Goal: Information Seeking & Learning: Learn about a topic

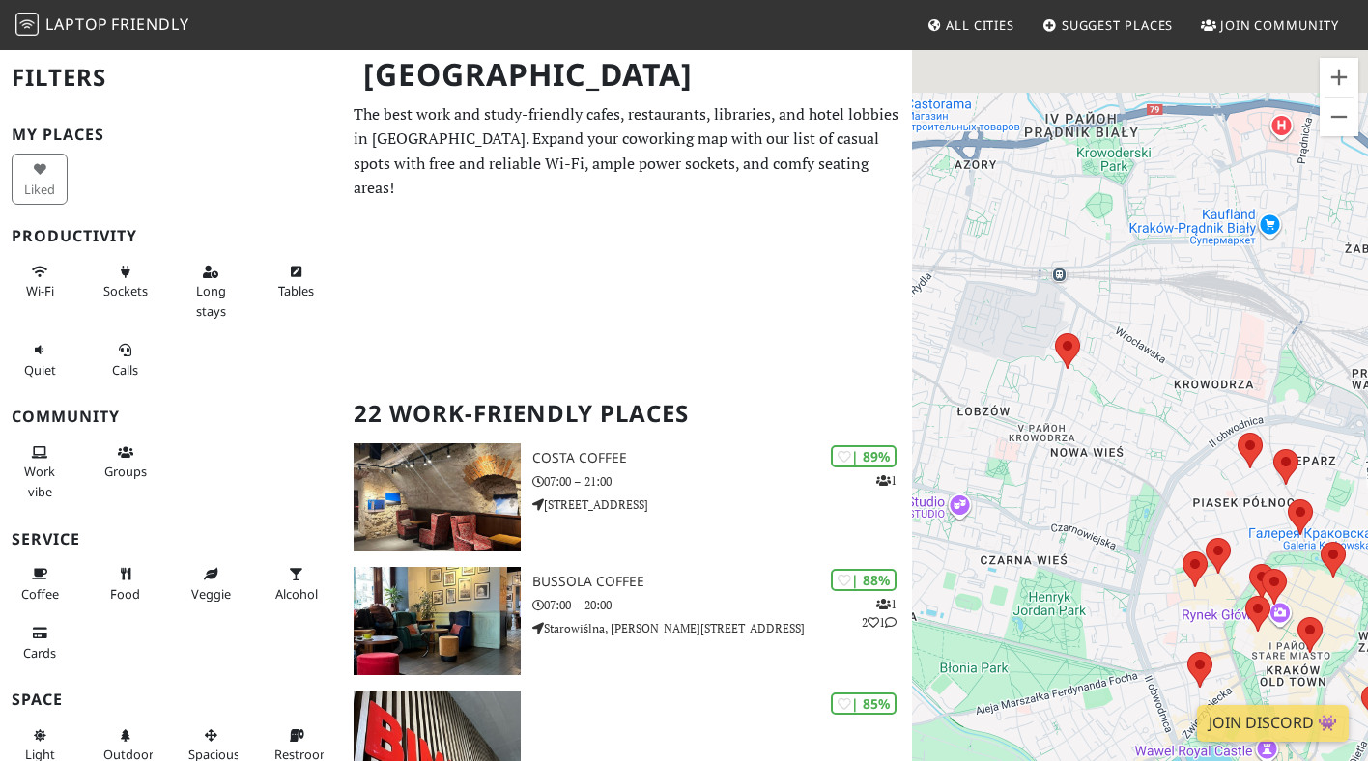
drag, startPoint x: 983, startPoint y: 282, endPoint x: 1120, endPoint y: 468, distance: 230.9
click at [1121, 469] on div "Для навигации используйте клавиши со стрелками." at bounding box center [1140, 428] width 456 height 761
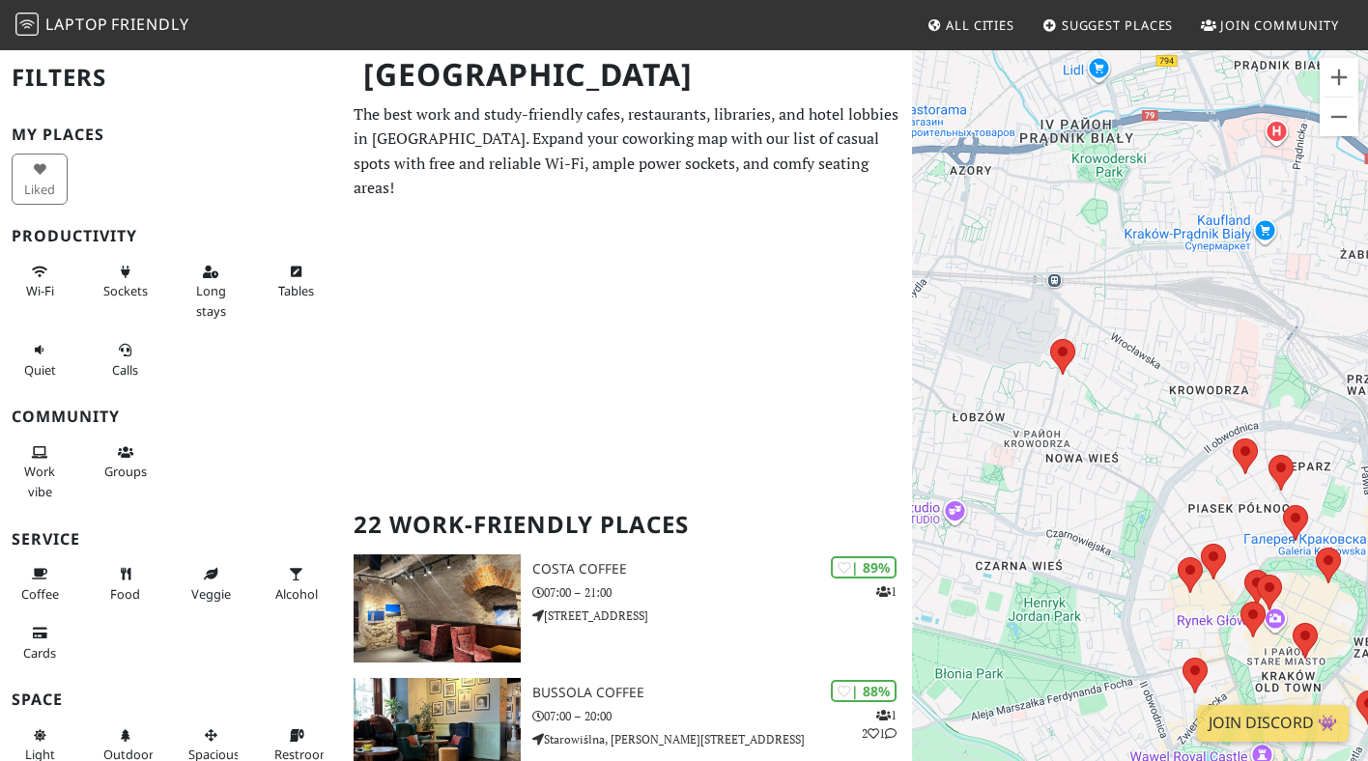
click at [1059, 277] on div "Для навигации используйте клавиши со стрелками." at bounding box center [1140, 428] width 456 height 761
click at [1054, 279] on div "Для навигации используйте клавиши со стрелками." at bounding box center [1140, 428] width 456 height 761
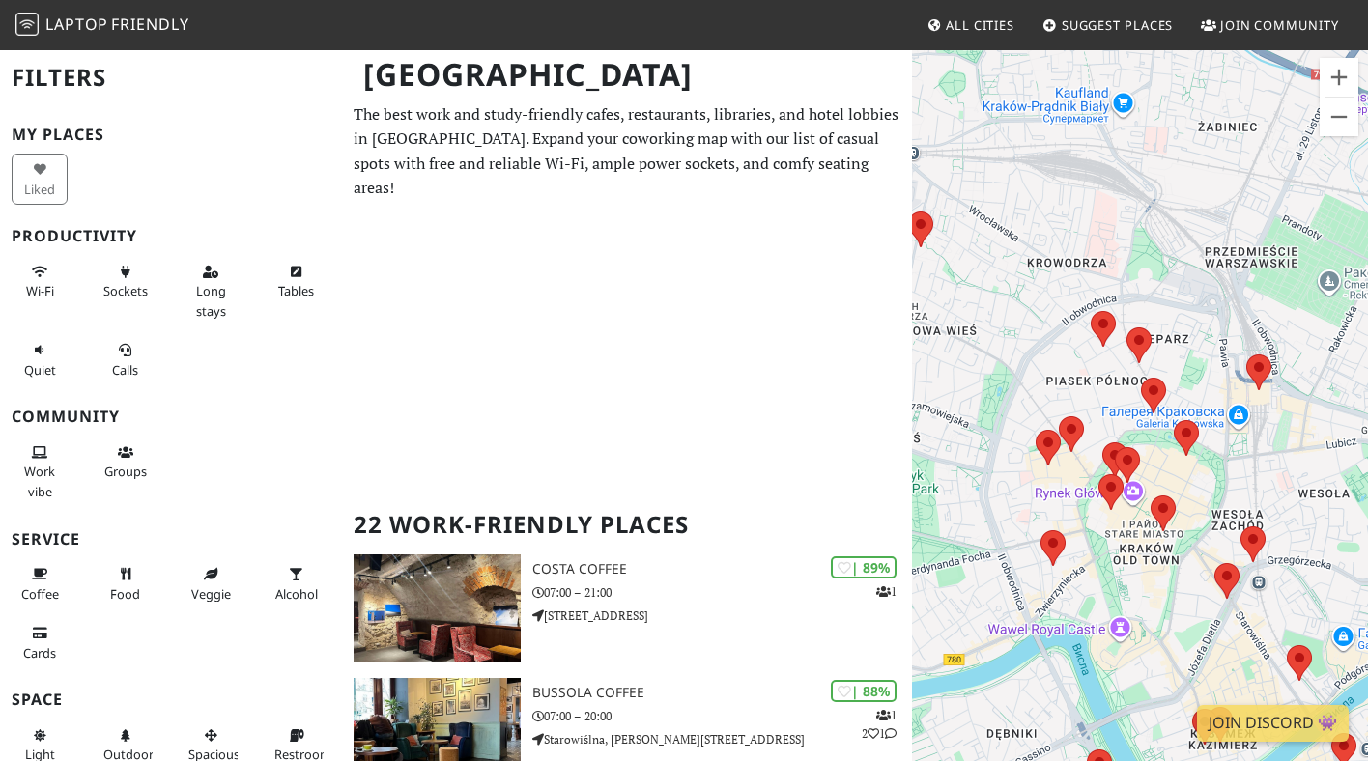
drag, startPoint x: 1140, startPoint y: 343, endPoint x: 995, endPoint y: 215, distance: 193.0
click at [995, 215] on div "Для навигации используйте клавиши со стрелками." at bounding box center [1140, 428] width 456 height 761
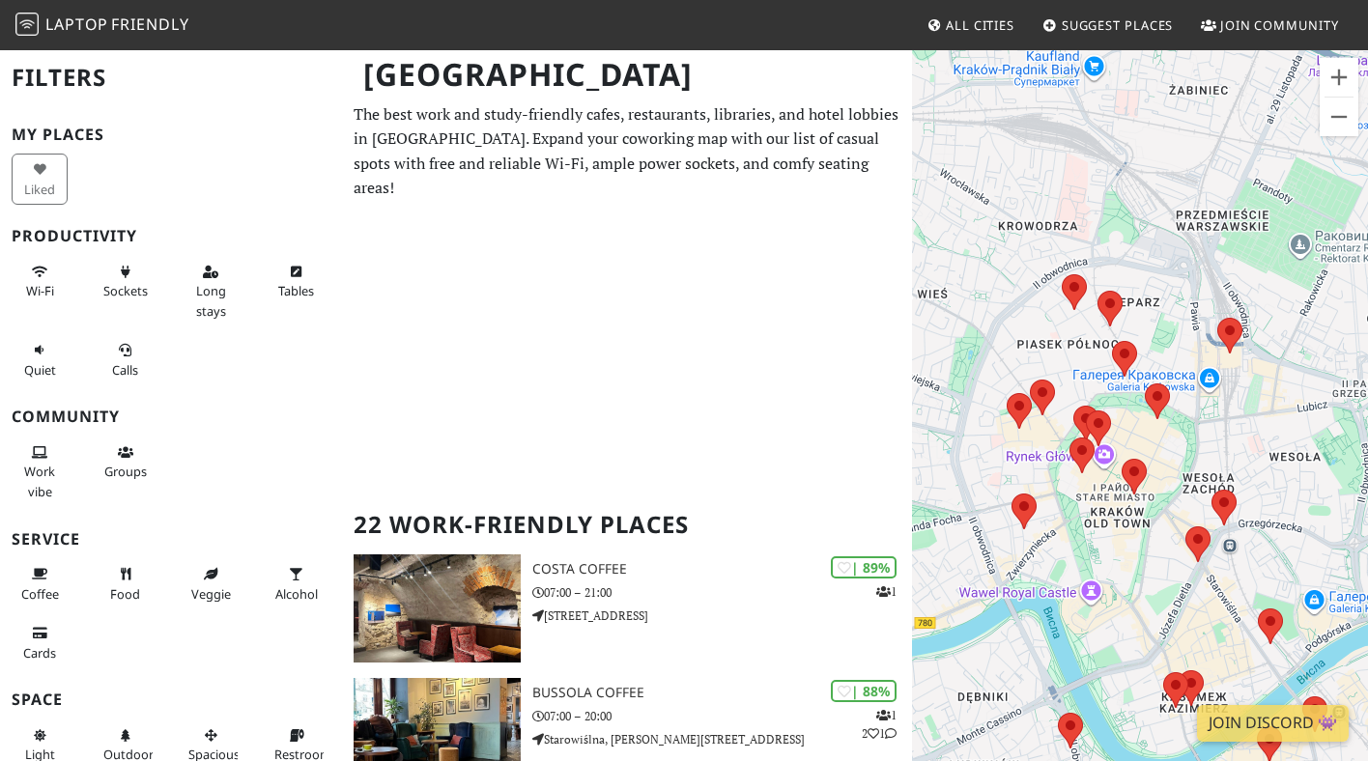
drag, startPoint x: 1172, startPoint y: 320, endPoint x: 1144, endPoint y: 280, distance: 48.5
click at [1144, 280] on div "Для навигации используйте клавиши со стрелками." at bounding box center [1140, 428] width 456 height 761
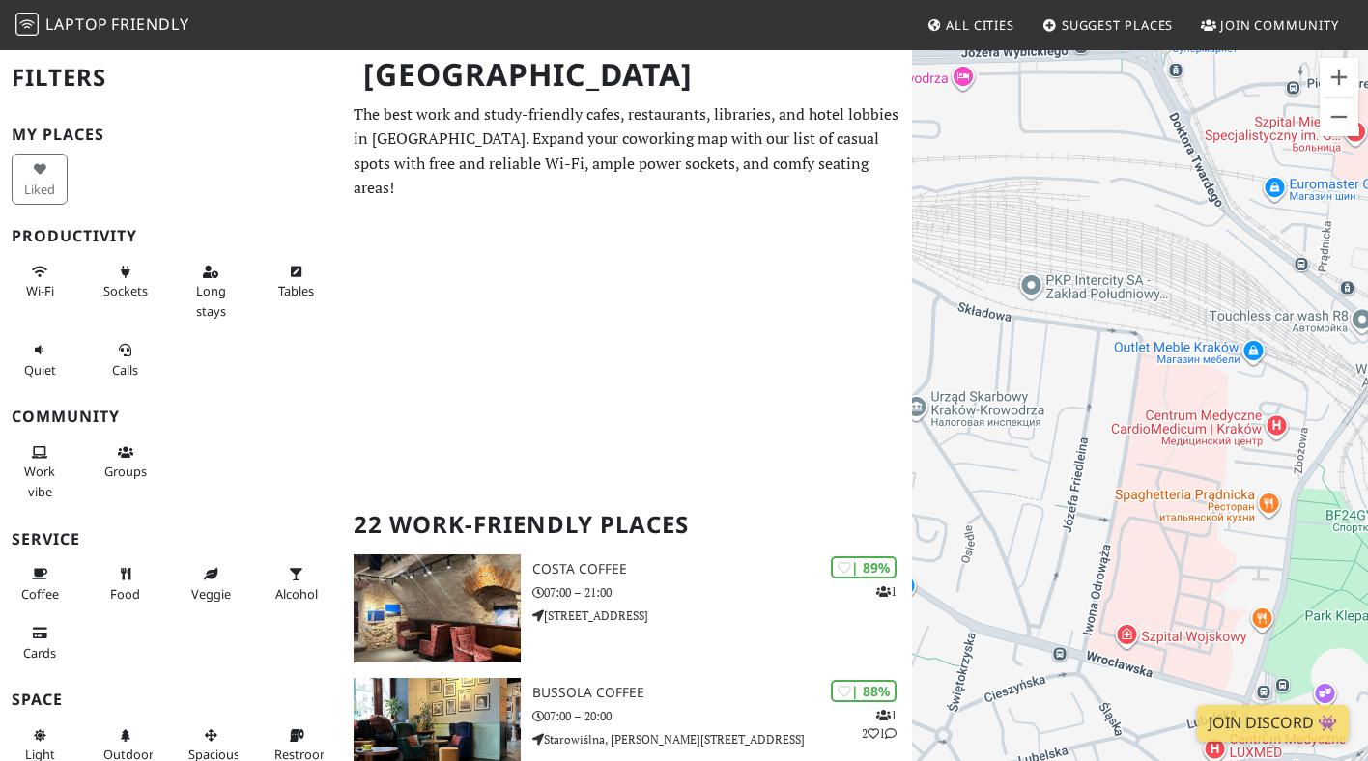
drag, startPoint x: 1122, startPoint y: 144, endPoint x: 1194, endPoint y: 296, distance: 167.7
click at [1194, 296] on div "Для навигации используйте клавиши со стрелками." at bounding box center [1140, 428] width 456 height 761
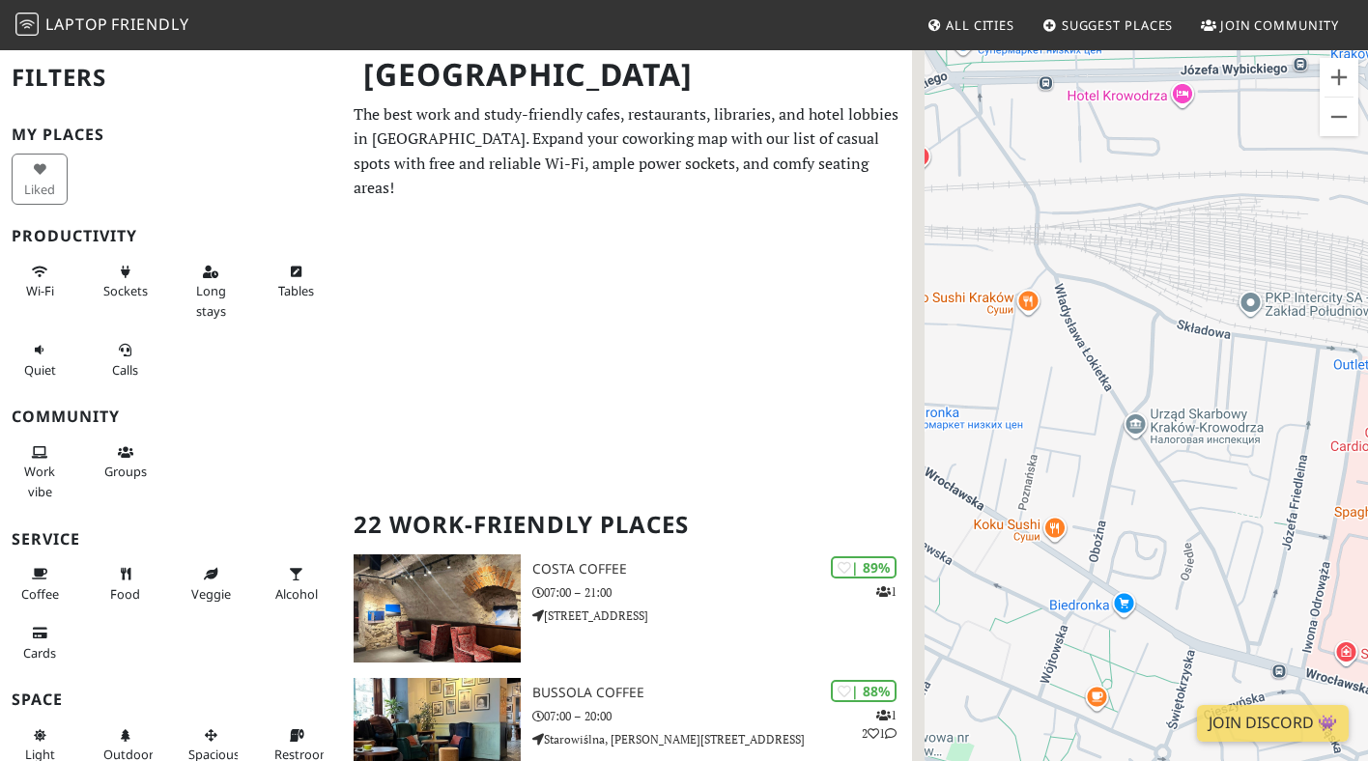
drag, startPoint x: 1020, startPoint y: 232, endPoint x: 1246, endPoint y: 251, distance: 226.9
click at [1244, 250] on div "Для навигации используйте клавиши со стрелками." at bounding box center [1140, 428] width 456 height 761
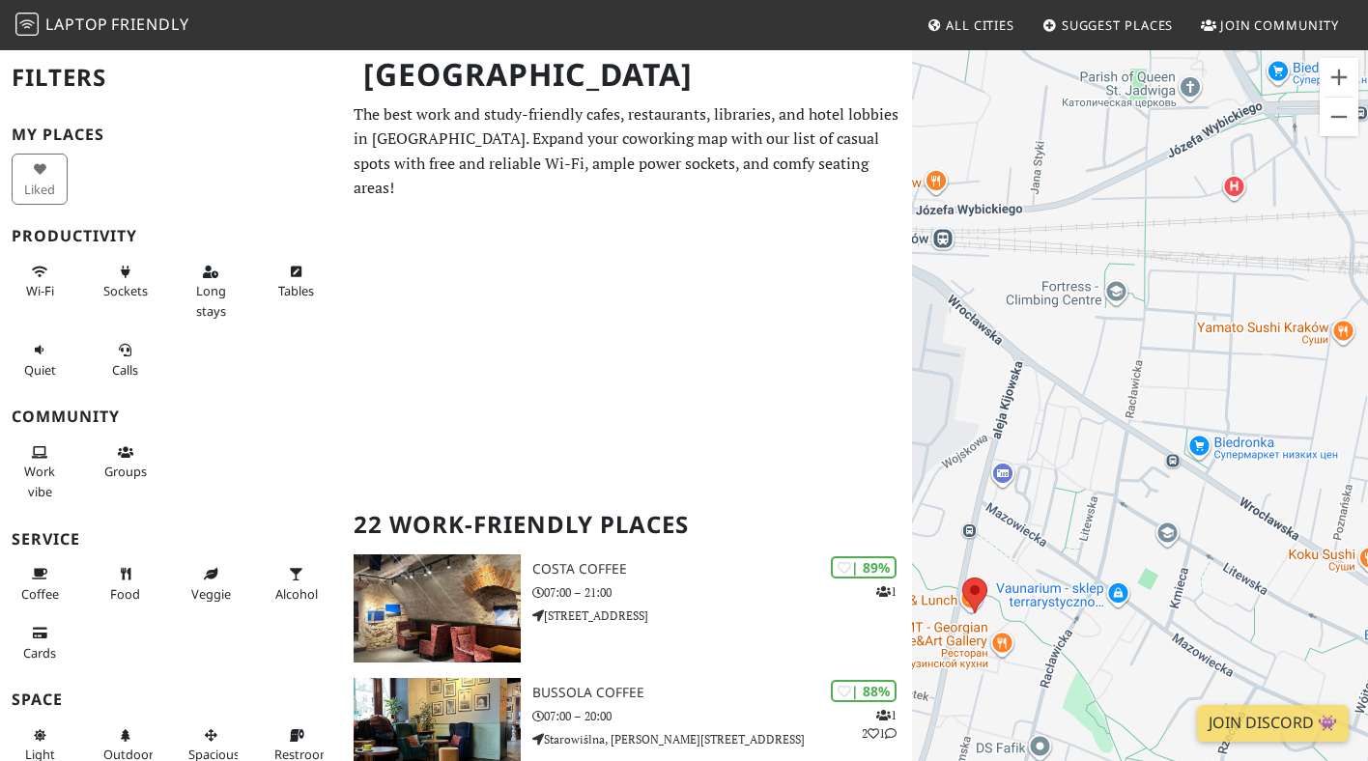
drag, startPoint x: 1026, startPoint y: 224, endPoint x: 1291, endPoint y: 229, distance: 264.7
click at [1291, 229] on div "Для навигации используйте клавиши со стрелками." at bounding box center [1140, 428] width 456 height 761
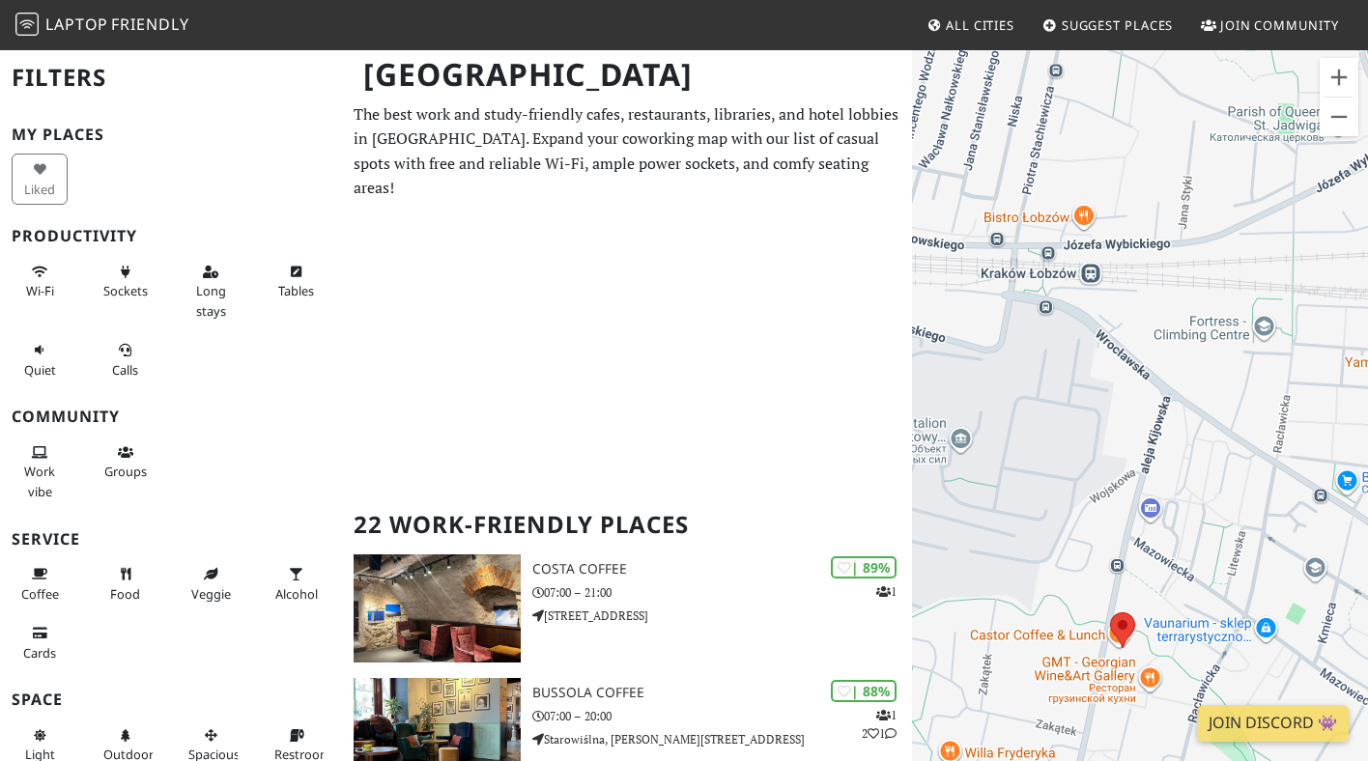
drag, startPoint x: 1067, startPoint y: 221, endPoint x: 1203, endPoint y: 253, distance: 138.9
click at [1204, 253] on div "Для навигации используйте клавиши со стрелками." at bounding box center [1140, 428] width 456 height 761
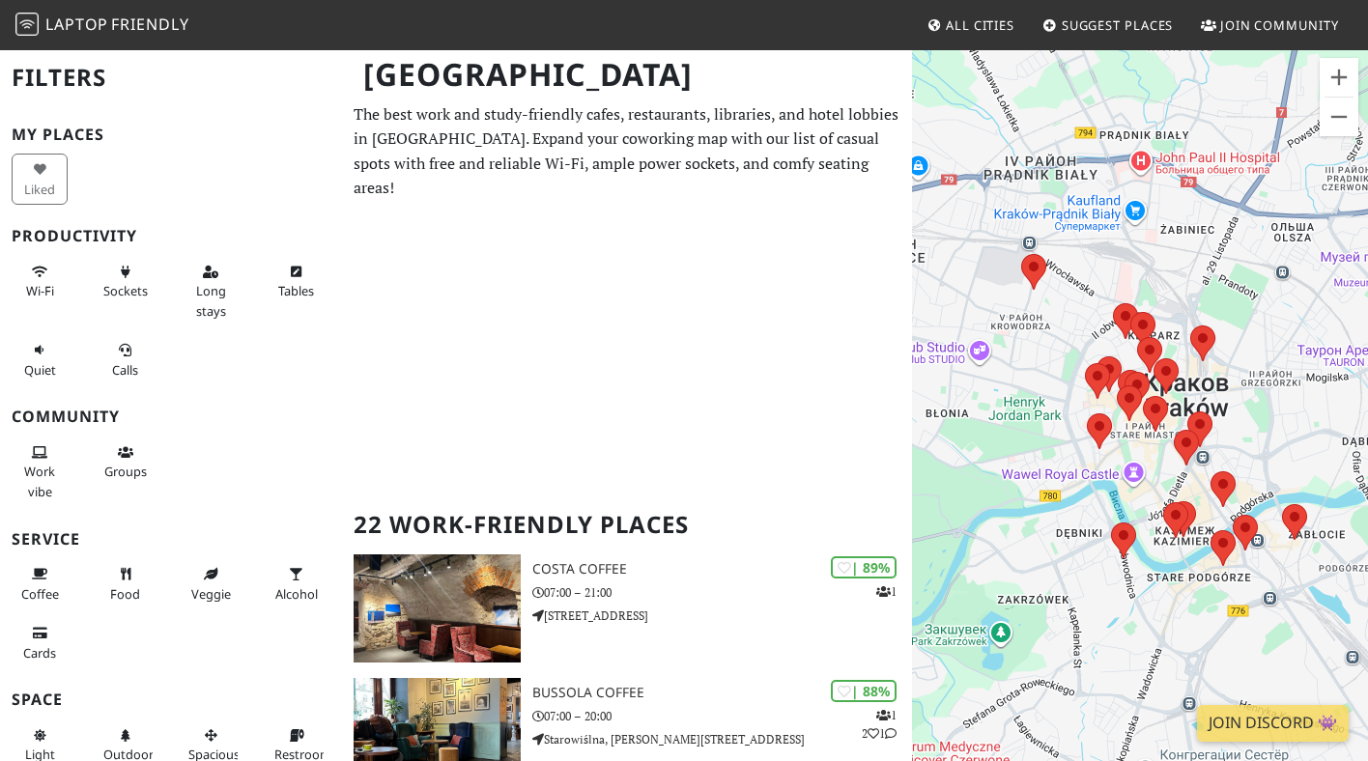
drag, startPoint x: 1231, startPoint y: 318, endPoint x: 1036, endPoint y: 269, distance: 200.3
click at [1036, 269] on div "Для навигации используйте клавиши со стрелками." at bounding box center [1140, 428] width 456 height 761
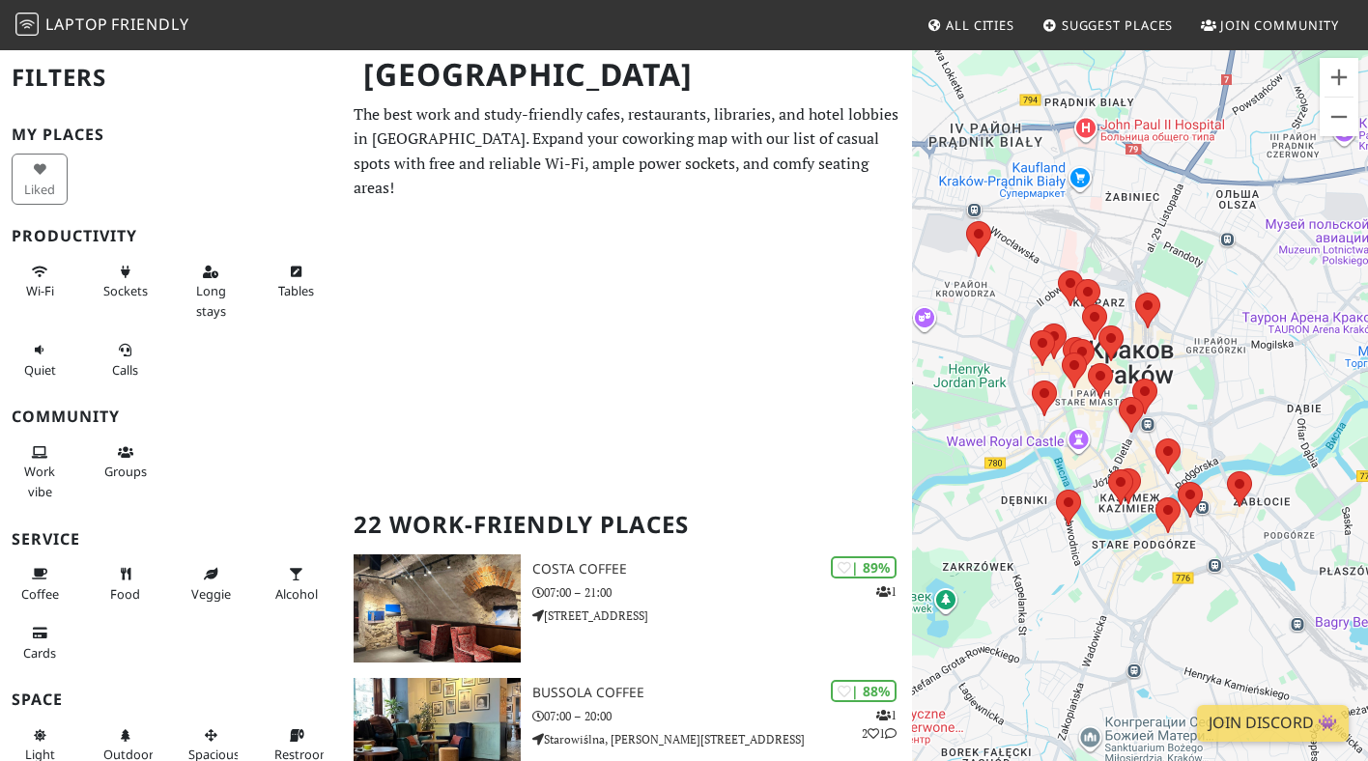
drag, startPoint x: 1217, startPoint y: 352, endPoint x: 1178, endPoint y: 326, distance: 46.9
click at [1178, 326] on div "Для навигации используйте клавиши со стрелками." at bounding box center [1140, 428] width 456 height 761
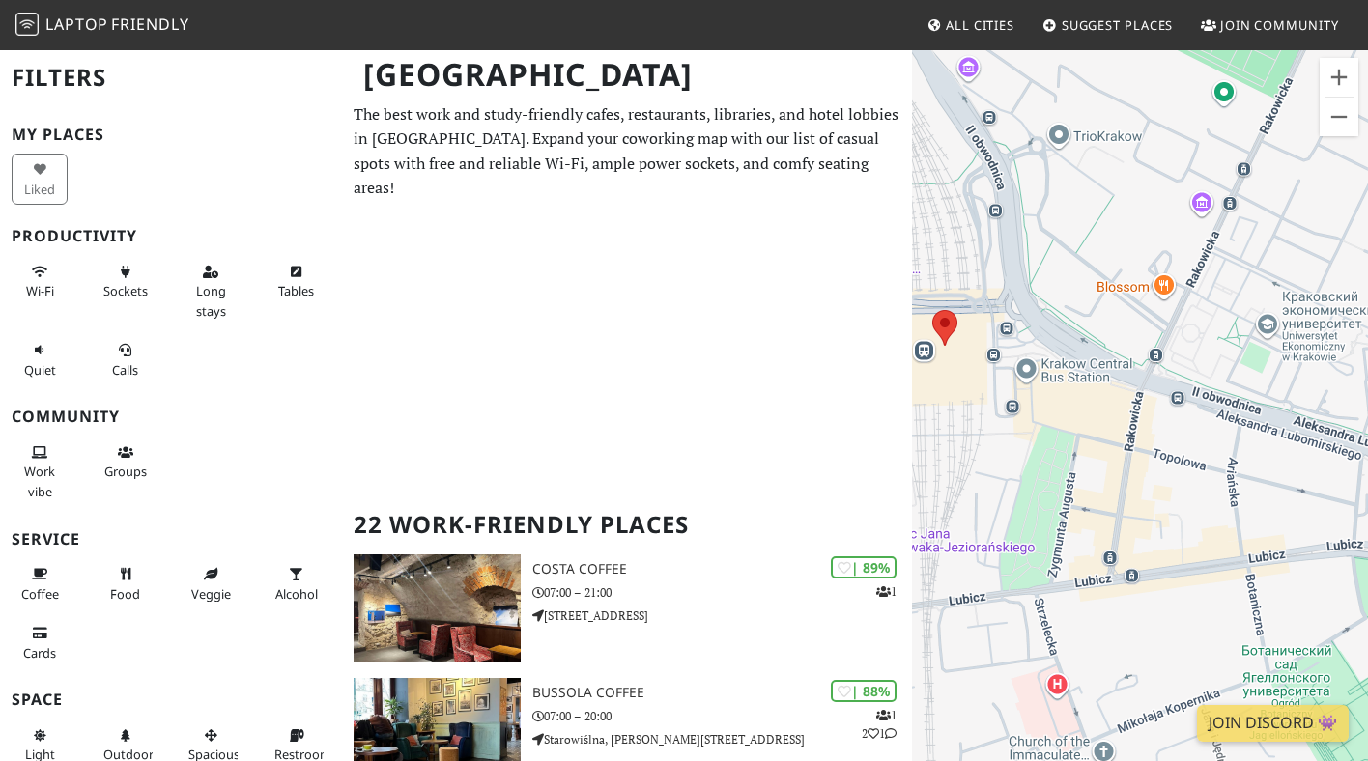
drag, startPoint x: 1041, startPoint y: 210, endPoint x: 1189, endPoint y: 381, distance: 226.0
click at [1189, 378] on div "Для навигации используйте клавиши со стрелками." at bounding box center [1140, 428] width 456 height 761
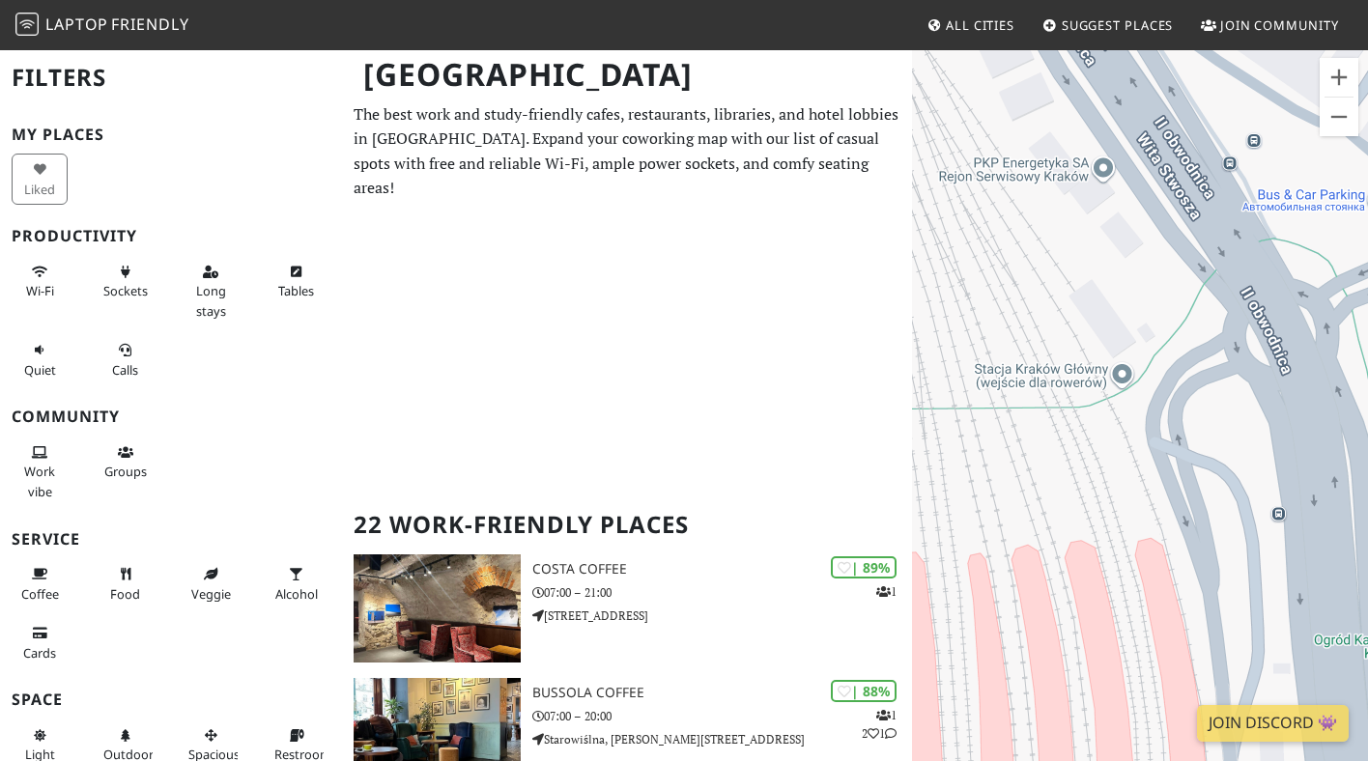
drag, startPoint x: 1062, startPoint y: 339, endPoint x: 1203, endPoint y: 339, distance: 141.0
click at [1203, 339] on div "Для навигации используйте клавиши со стрелками." at bounding box center [1140, 428] width 456 height 761
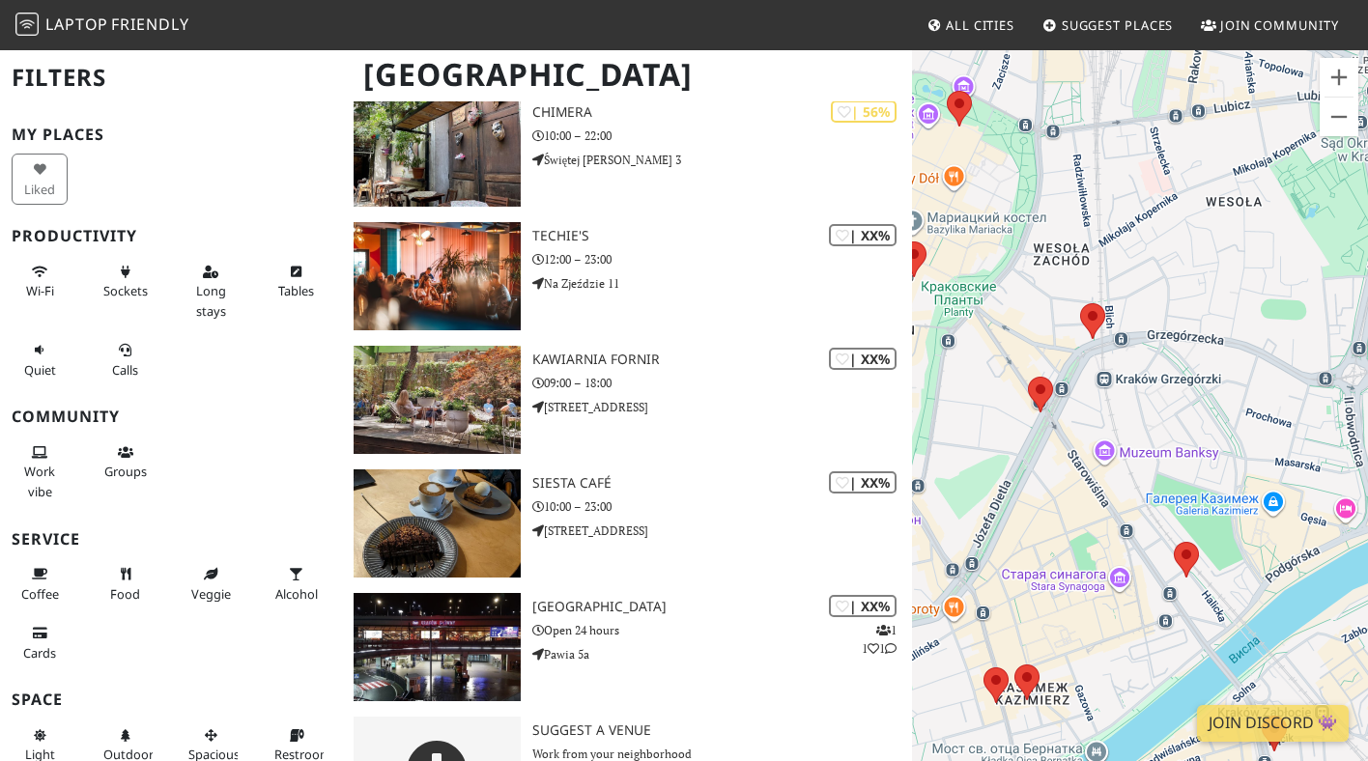
scroll to position [3816, 0]
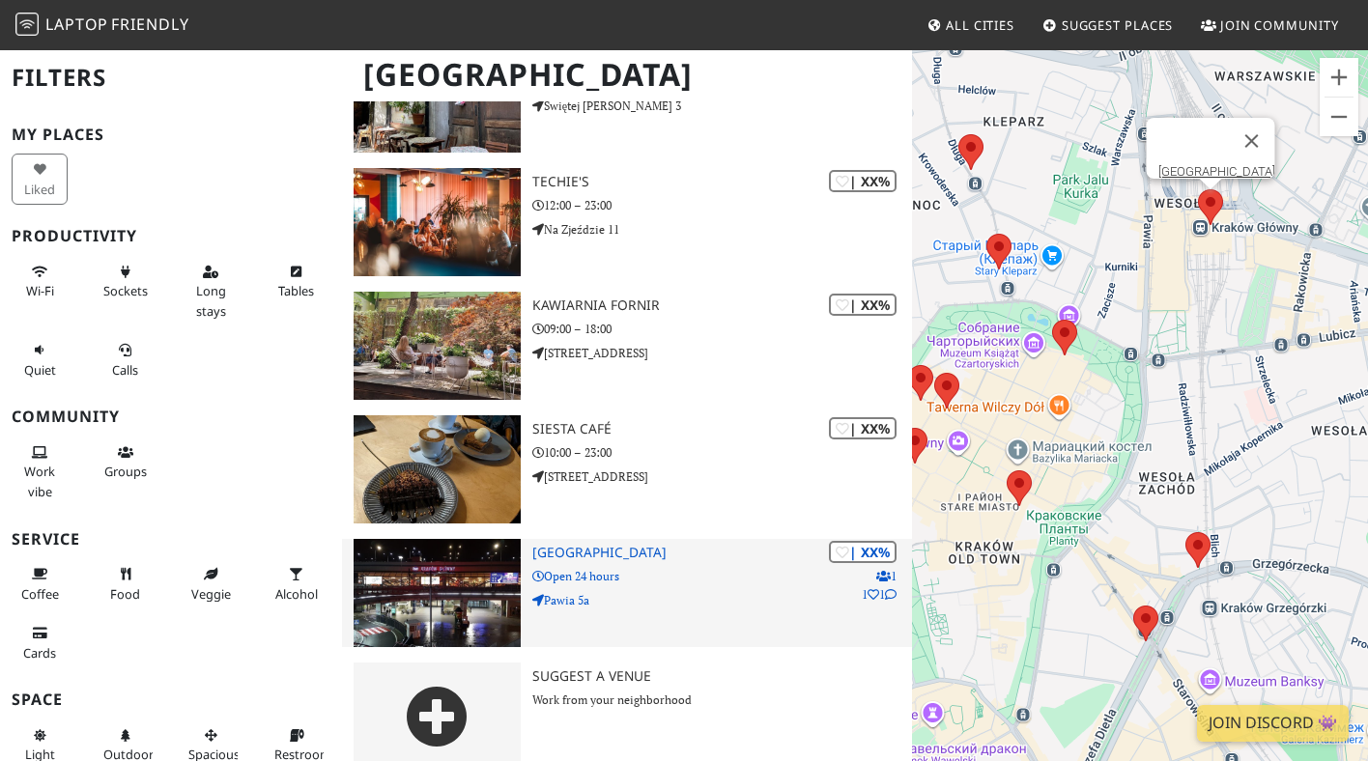
click at [645, 567] on p "Open 24 hours" at bounding box center [722, 576] width 380 height 18
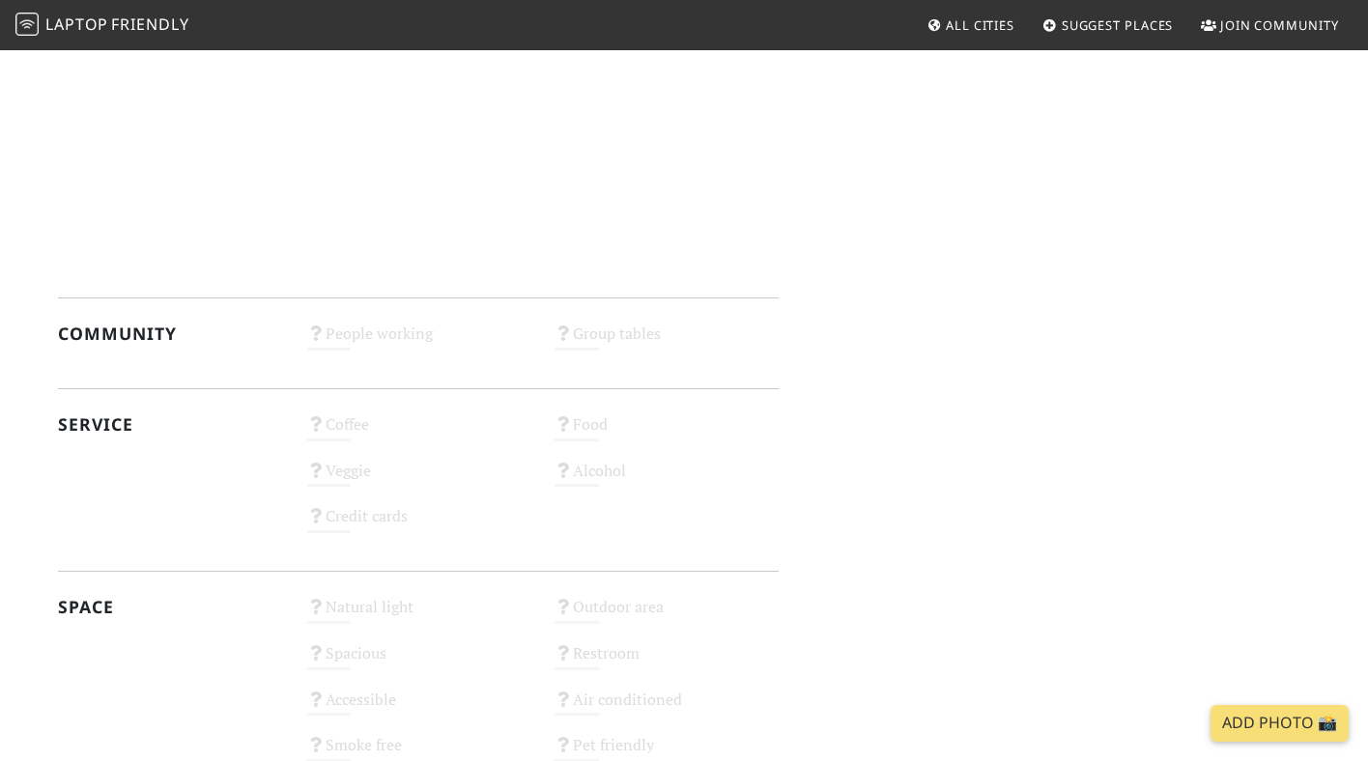
scroll to position [1555, 0]
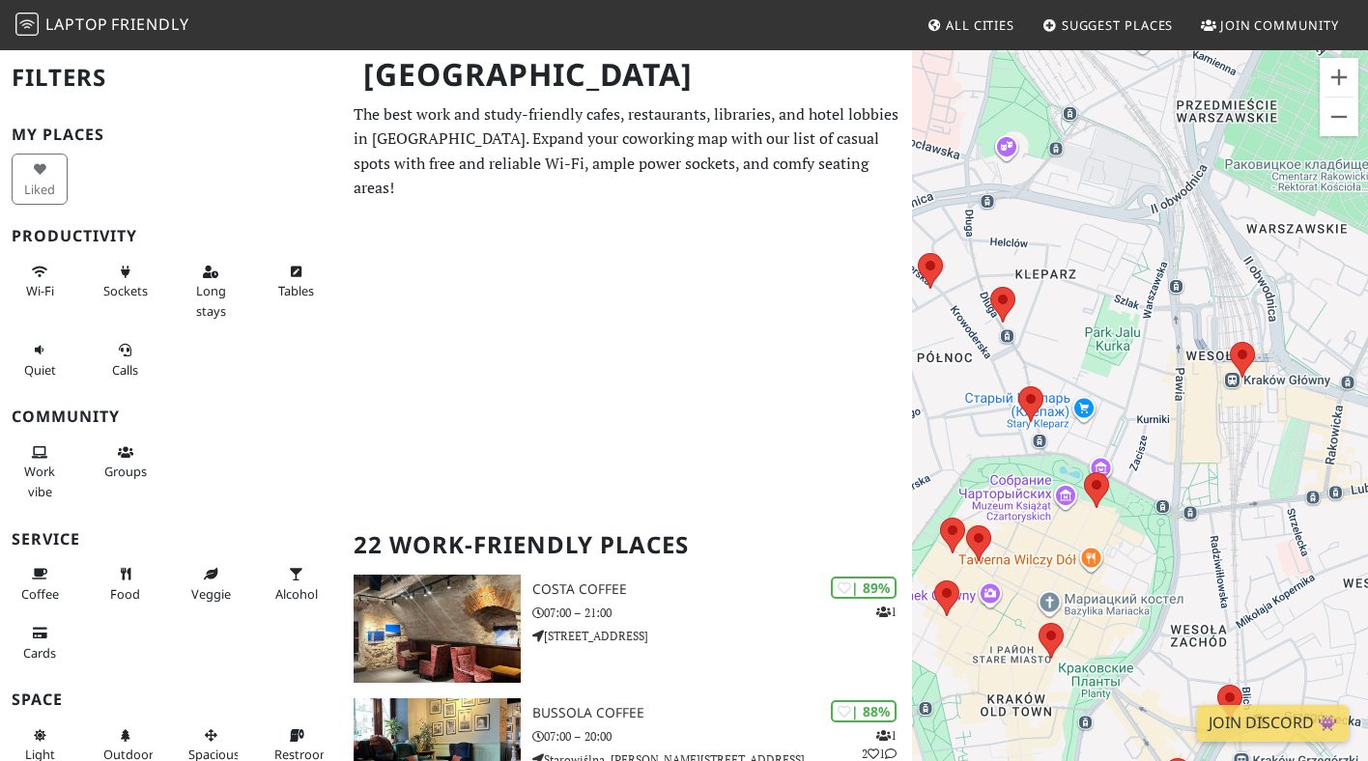
drag, startPoint x: 1187, startPoint y: 297, endPoint x: 1156, endPoint y: 566, distance: 271.3
click at [1157, 568] on div "Для навигации используйте клавиши со стрелками." at bounding box center [1140, 428] width 456 height 761
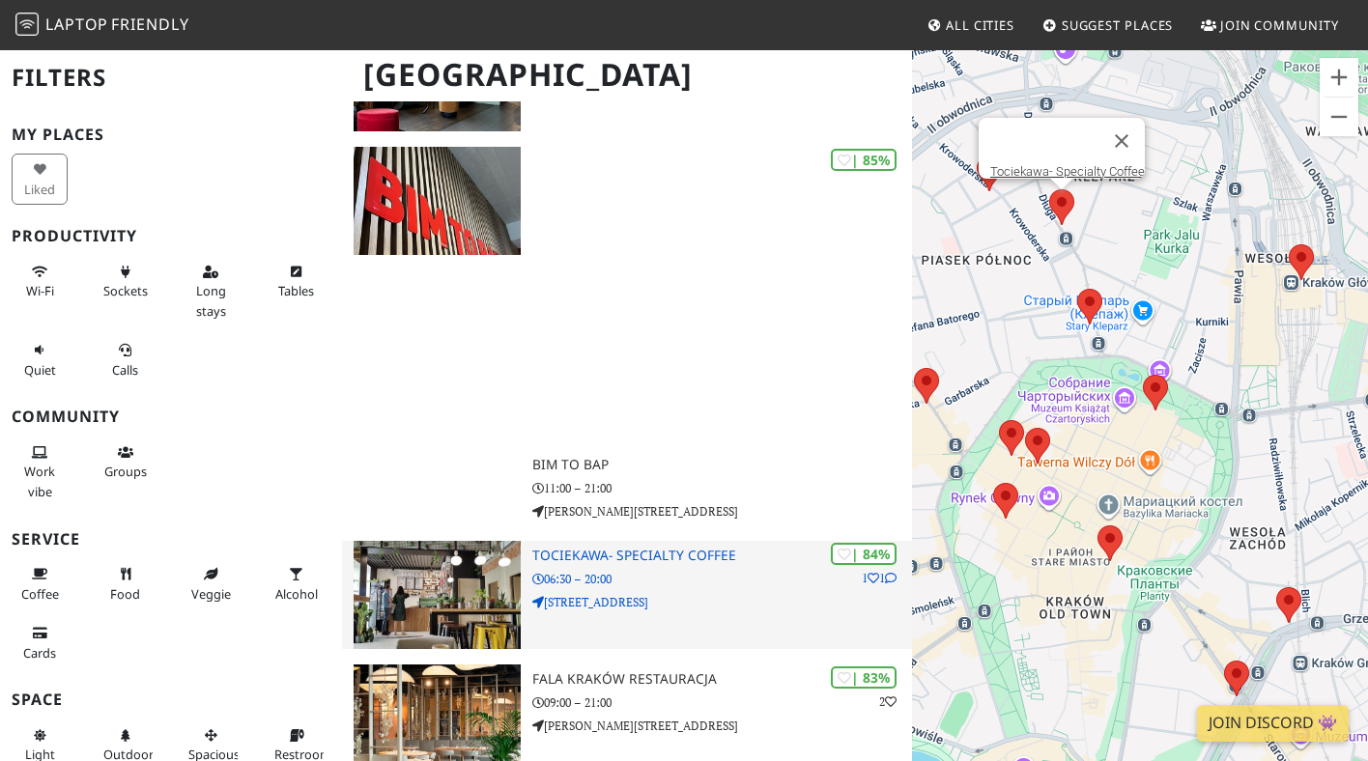
scroll to position [712, 0]
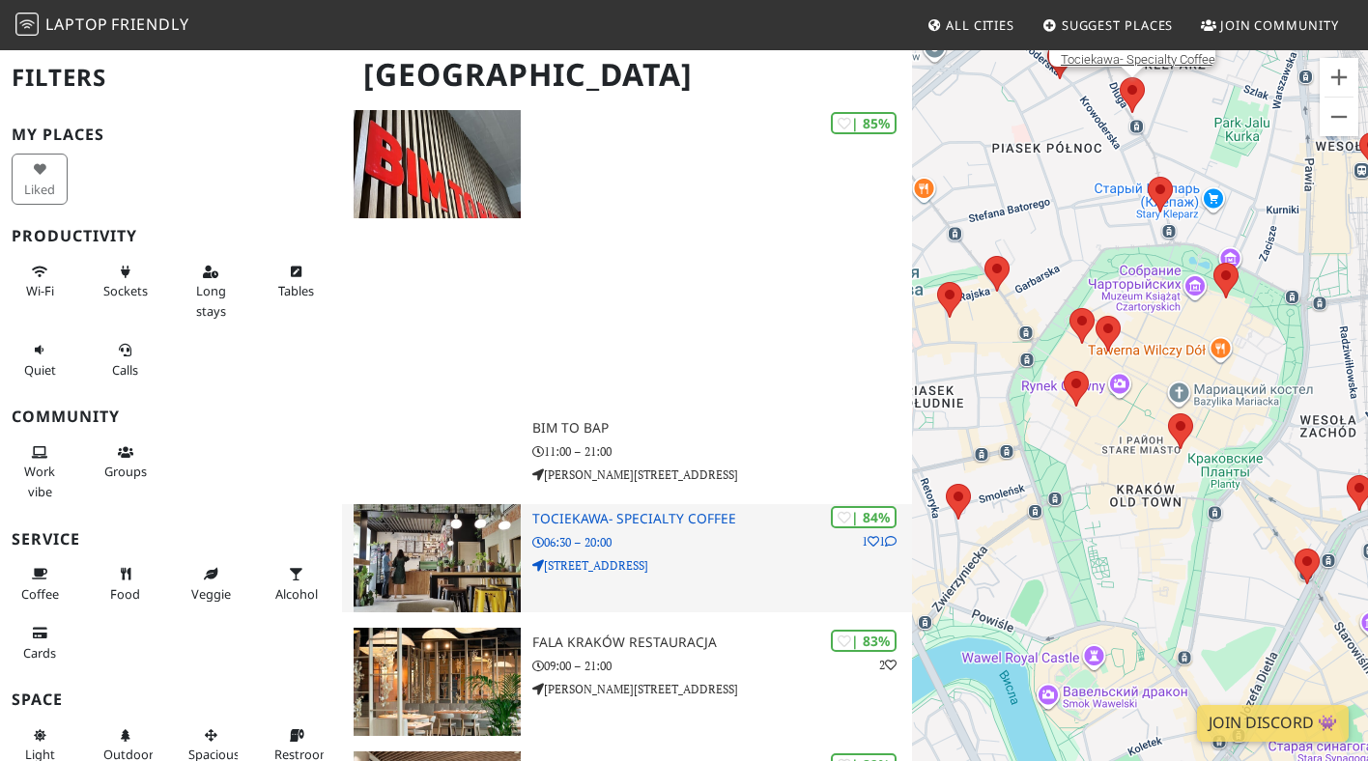
click at [662, 556] on p "[STREET_ADDRESS]" at bounding box center [722, 565] width 380 height 18
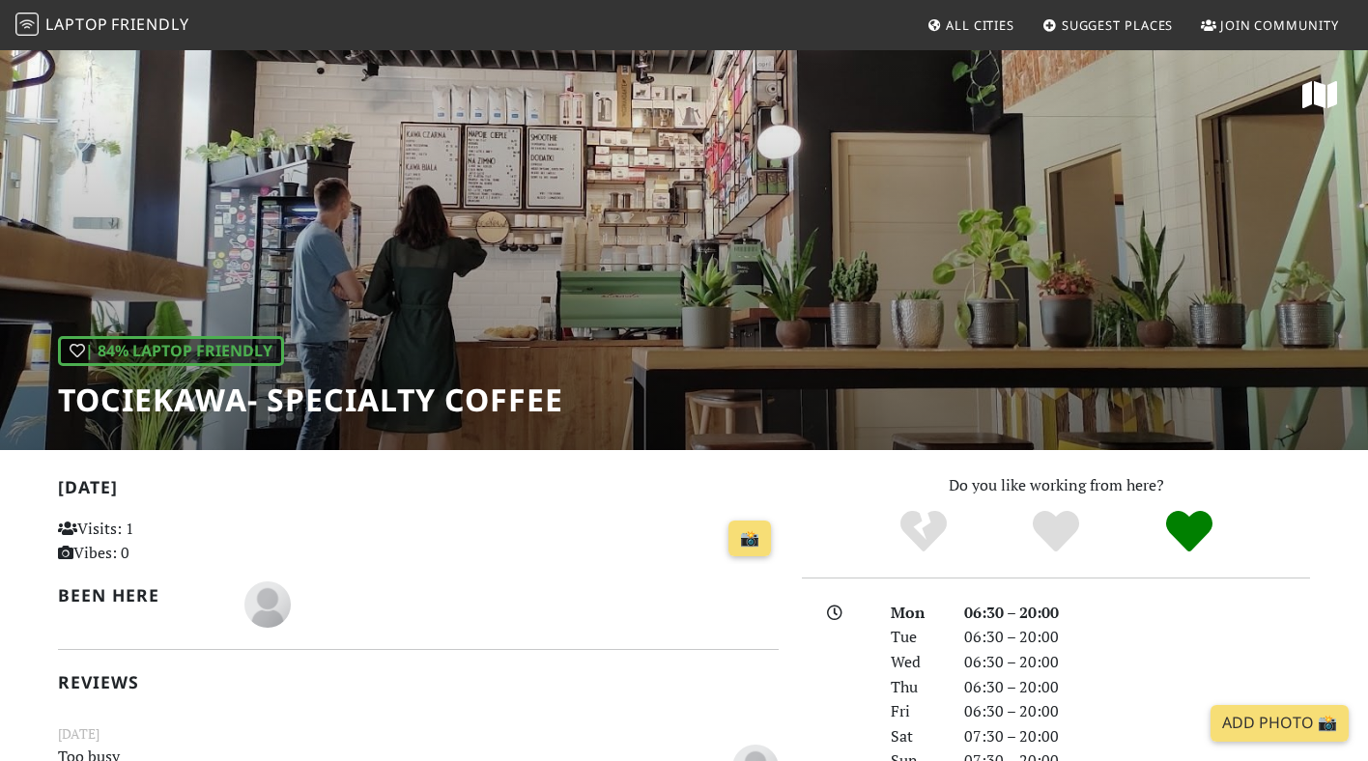
click at [691, 386] on div "| 84% Laptop Friendly Tociekawa- Specialty Coffee" at bounding box center [684, 249] width 1368 height 402
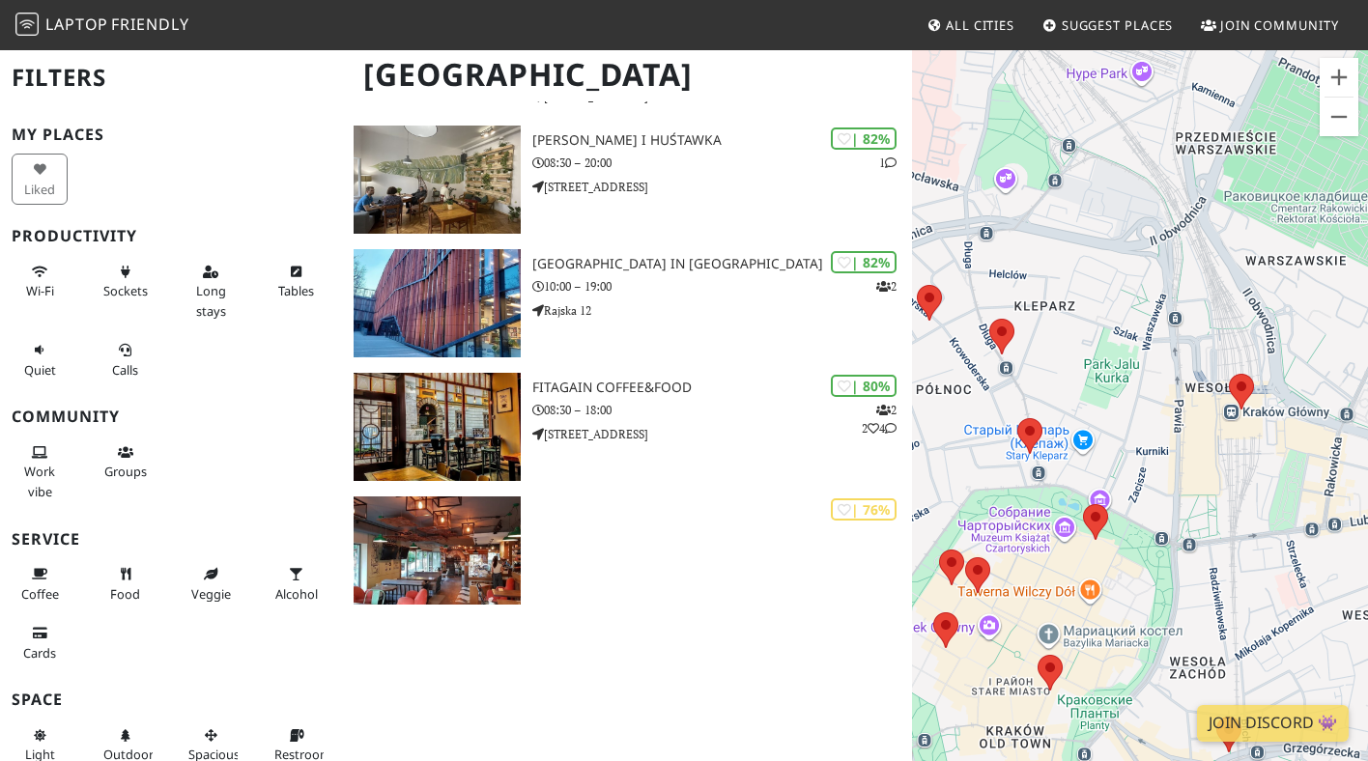
scroll to position [1597, 0]
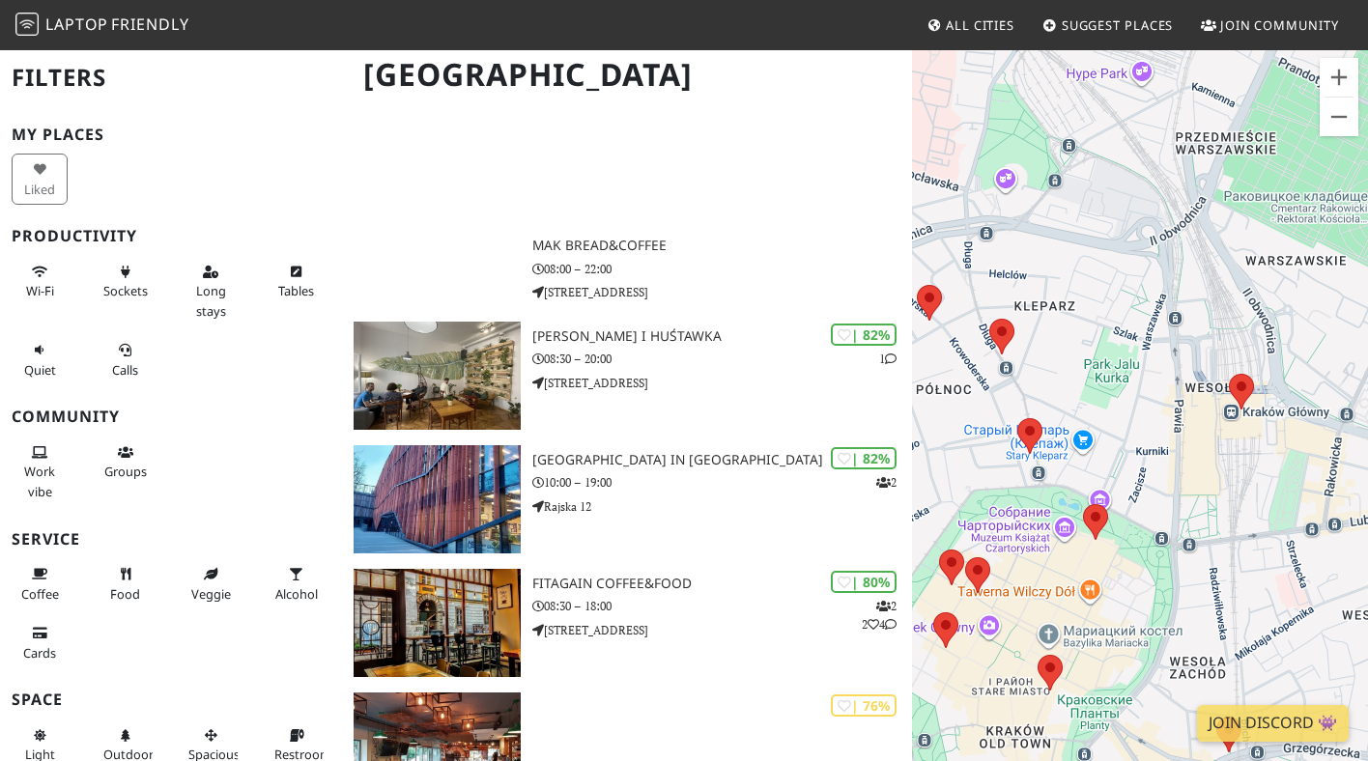
click at [1027, 371] on div "Для навигации используйте клавиши со стрелками." at bounding box center [1140, 428] width 456 height 761
click at [1017, 418] on area at bounding box center [1017, 418] width 0 height 0
click at [1029, 393] on link "Kawiarnia Fornir" at bounding box center [1036, 400] width 88 height 14
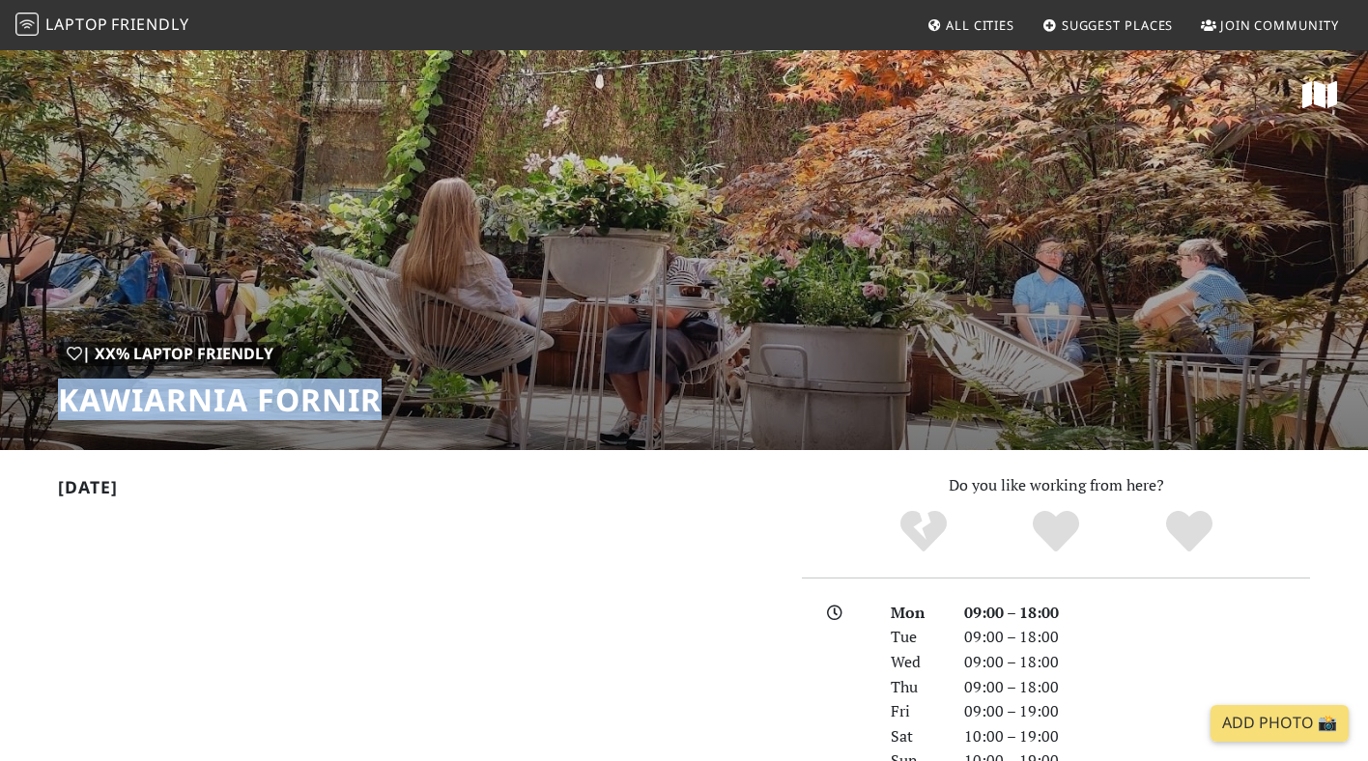
drag, startPoint x: 375, startPoint y: 406, endPoint x: 57, endPoint y: 402, distance: 317.8
click at [58, 403] on h1 "Kawiarnia Fornir" at bounding box center [220, 400] width 324 height 37
copy h1 "Kawiarnia Fornir"
